Goal: Check status

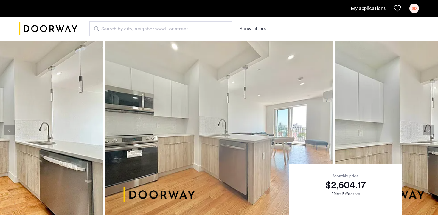
click at [378, 7] on link "My applications" at bounding box center [368, 8] width 35 height 7
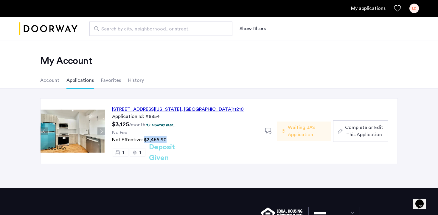
drag, startPoint x: 168, startPoint y: 138, endPoint x: 143, endPoint y: 139, distance: 24.8
click at [143, 139] on div "Net Effective: $2,456.90" at bounding box center [185, 139] width 146 height 7
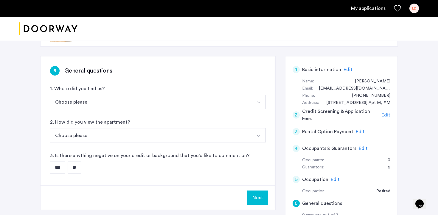
scroll to position [40, 0]
